Goal: Browse casually

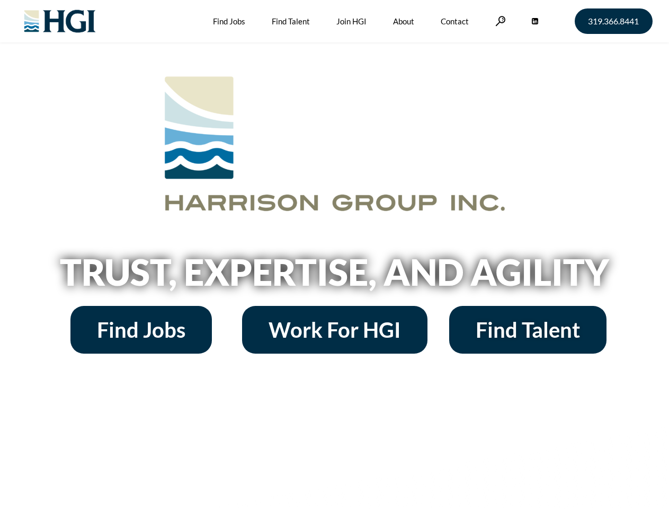
click at [334, 254] on h2 "Trust, Expertise, and Agility" at bounding box center [335, 272] width 604 height 36
click at [499, 21] on link at bounding box center [500, 21] width 11 height 10
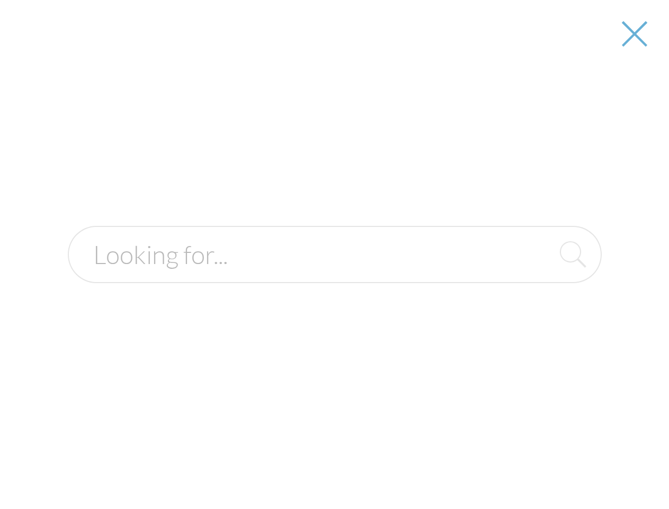
click at [334, 275] on h2 "Trust, Expertise, and Agility" at bounding box center [335, 272] width 604 height 36
